Goal: Information Seeking & Learning: Learn about a topic

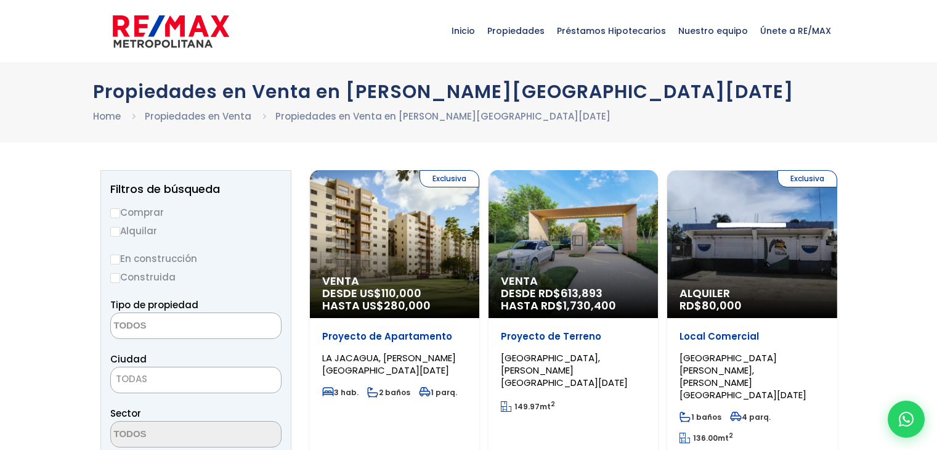
select select
click at [565, 253] on div "Venta DESDE RD$ 613,893 HASTA RD$ 1,730,400" at bounding box center [573, 244] width 169 height 148
select select
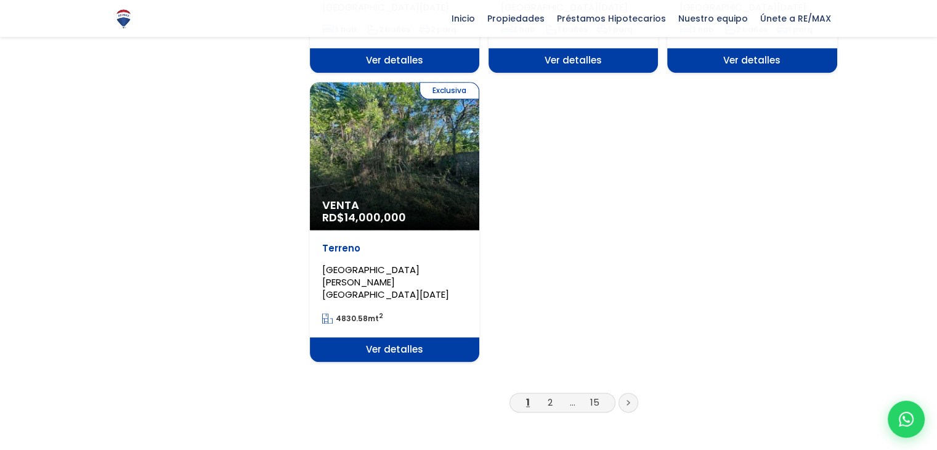
scroll to position [1664, 0]
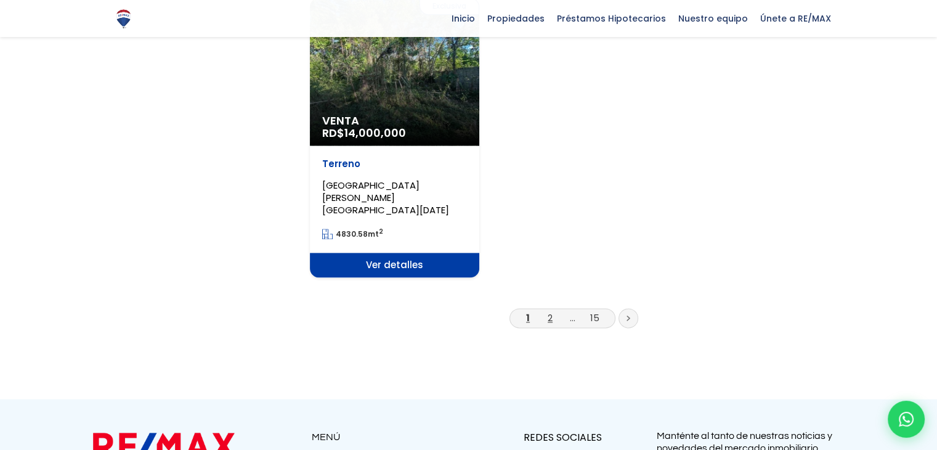
click at [550, 311] on link "2" at bounding box center [550, 317] width 5 height 13
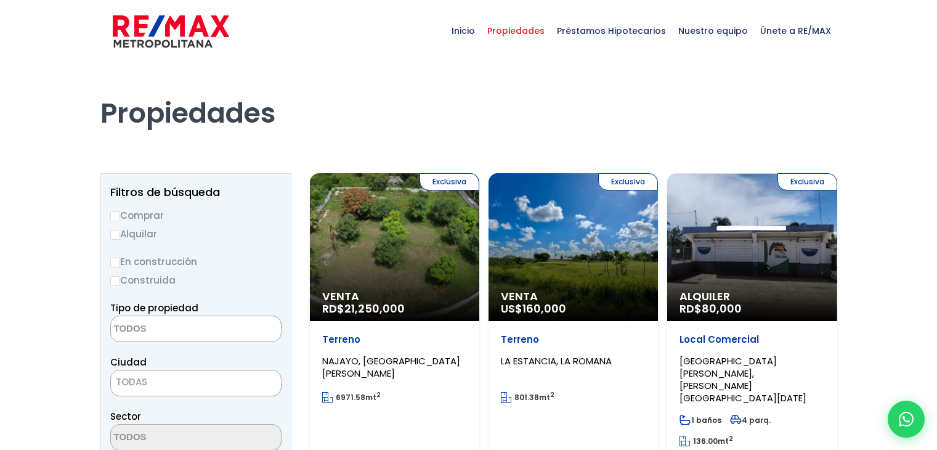
select select
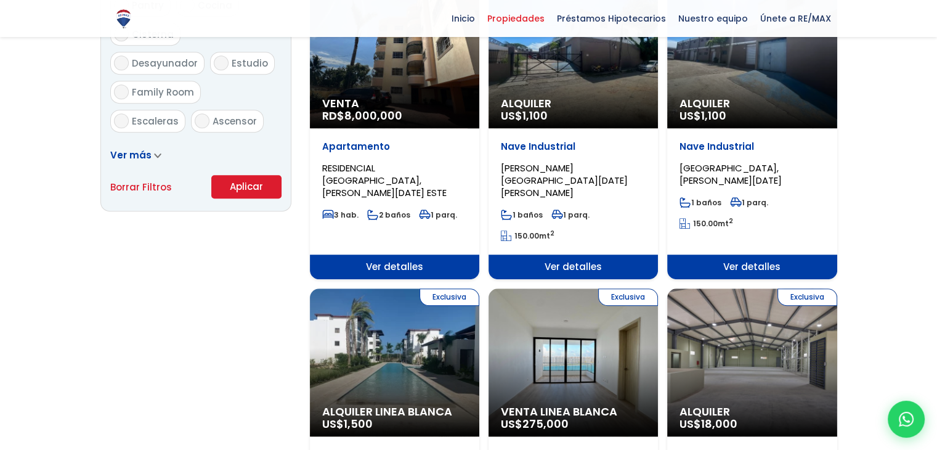
scroll to position [801, 0]
